Goal: Obtain resource: Download file/media

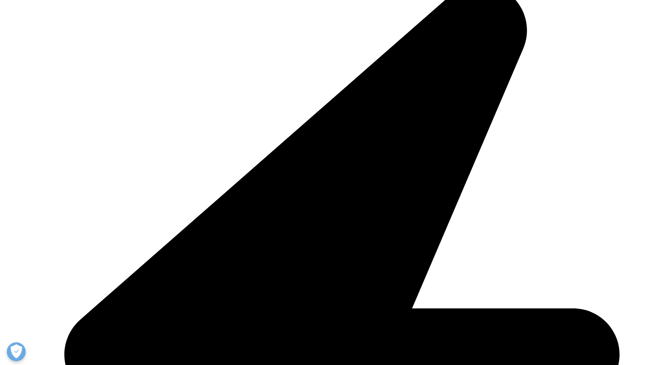
scroll to position [206, 0]
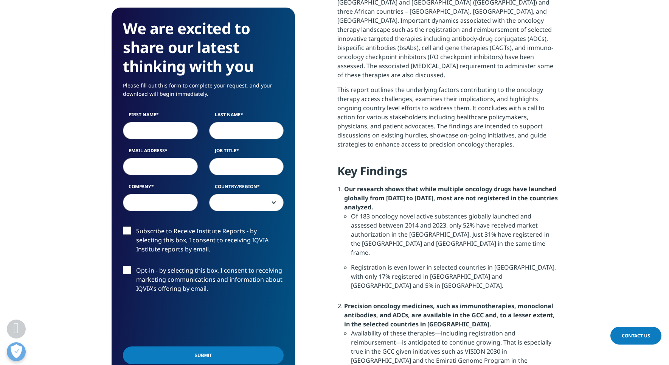
scroll to position [500, 0]
click at [173, 131] on input "First Name" at bounding box center [160, 130] width 75 height 17
type input "[PERSON_NAME]"
type input "Ikram"
type input "[PERSON_NAME][EMAIL_ADDRESS][PERSON_NAME][DOMAIN_NAME]"
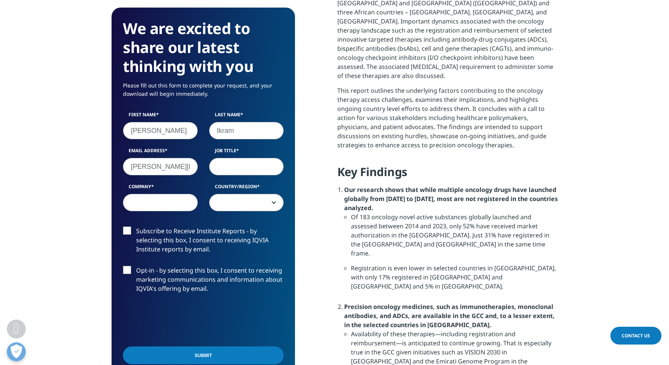
type input "Atco Laboratories"
select select "[GEOGRAPHIC_DATA]"
click at [228, 168] on input "Job Title" at bounding box center [246, 166] width 75 height 17
type input "Di"
click at [276, 147] on label "Job Title" at bounding box center [246, 152] width 75 height 11
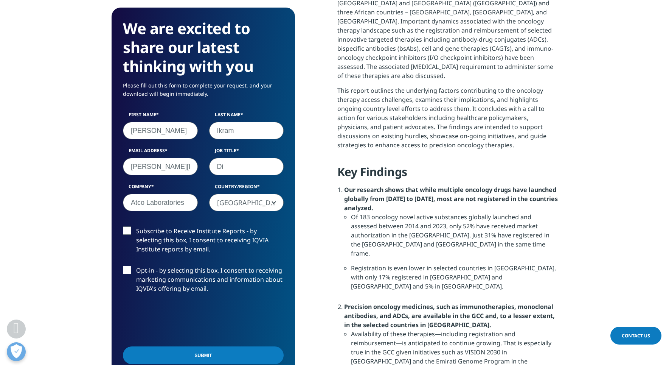
click at [276, 158] on input "Di" at bounding box center [246, 166] width 75 height 17
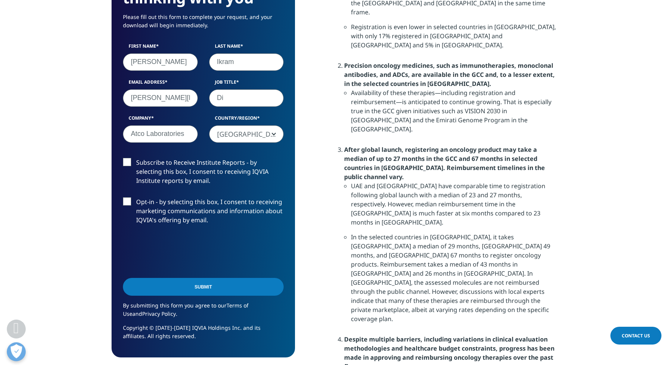
scroll to position [744, 0]
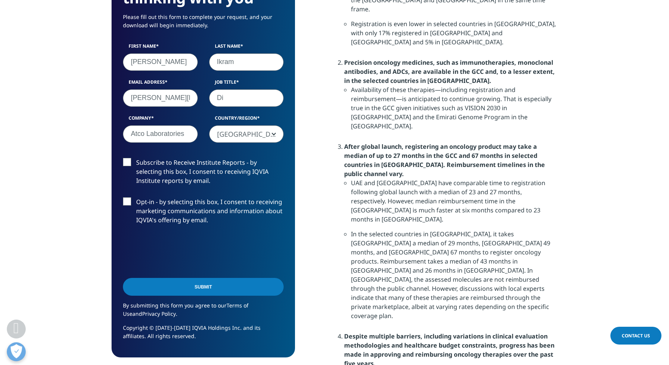
click at [188, 292] on input "Submit" at bounding box center [203, 287] width 161 height 18
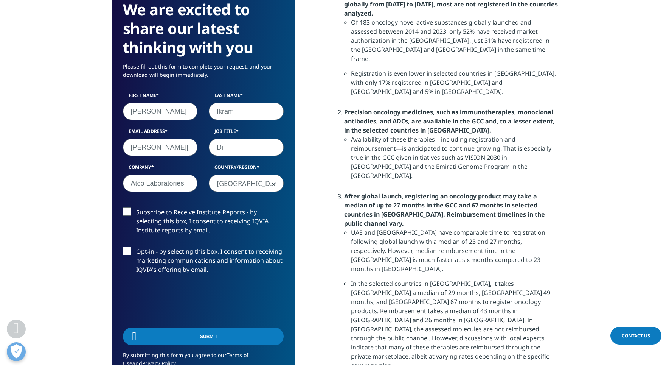
scroll to position [4, 4]
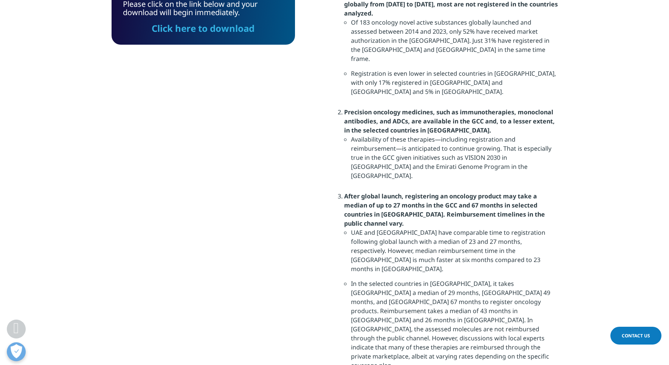
drag, startPoint x: 195, startPoint y: 30, endPoint x: 247, endPoint y: 71, distance: 66.2
click at [195, 30] on link "Click here to download" at bounding box center [203, 28] width 103 height 12
